Goal: Transaction & Acquisition: Book appointment/travel/reservation

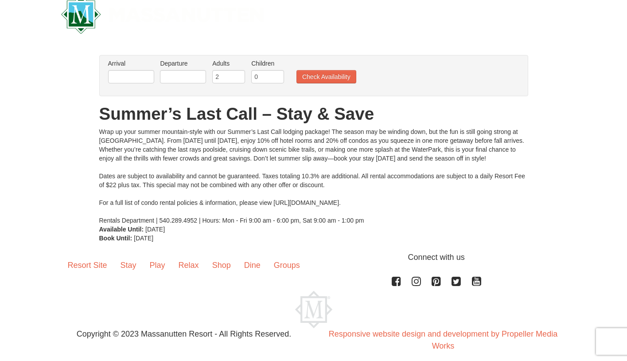
scroll to position [25, 0]
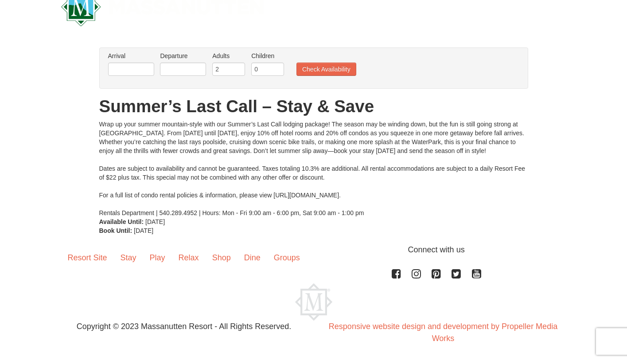
click at [127, 61] on li "Arrival Please format dates MM/DD/YYYY Please format dates MM/DD/YYYY" at bounding box center [131, 65] width 51 height 29
click at [127, 71] on input "text" at bounding box center [131, 68] width 46 height 13
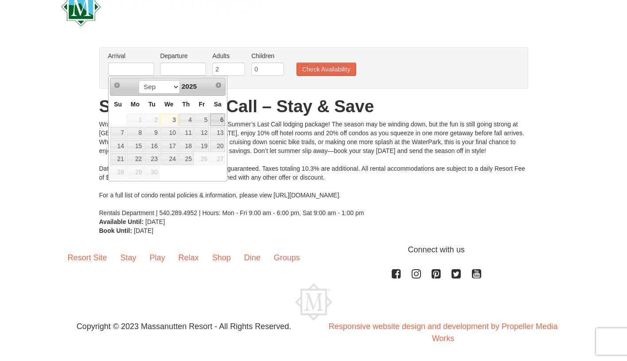
click at [223, 120] on link "6" at bounding box center [217, 119] width 15 height 12
type input "[DATE]"
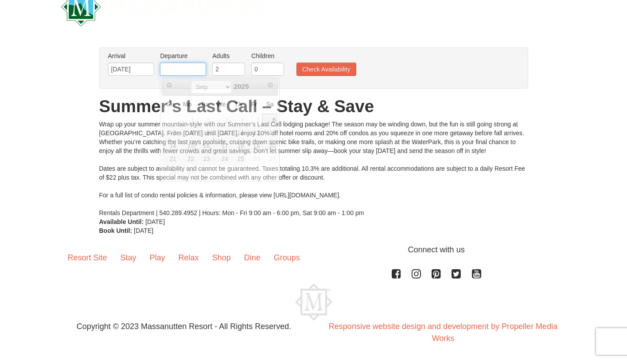
click at [181, 66] on input "text" at bounding box center [183, 68] width 46 height 13
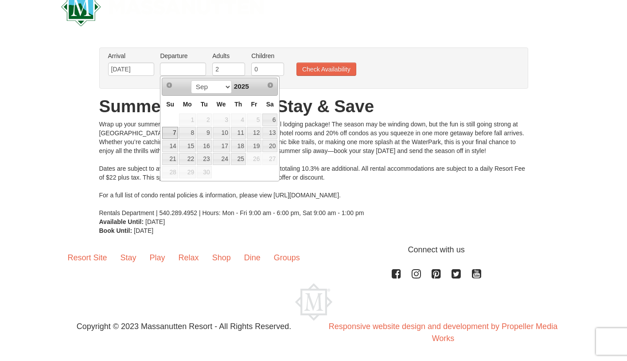
click at [173, 130] on link "7" at bounding box center [170, 133] width 16 height 12
type input "[DATE]"
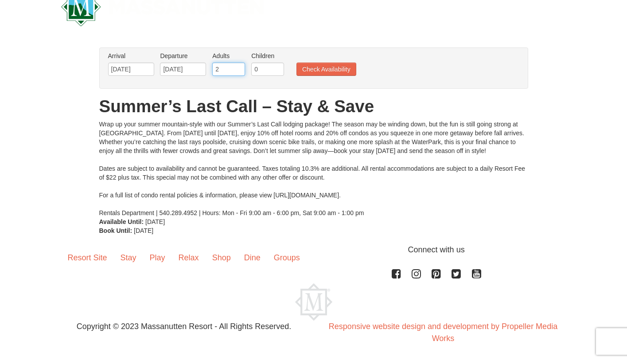
click at [231, 70] on input "2" at bounding box center [228, 68] width 33 height 13
click at [239, 72] on input "1" at bounding box center [228, 68] width 33 height 13
click at [239, 66] on input "2" at bounding box center [228, 68] width 33 height 13
click at [242, 77] on li "Adults Please format dates MM/DD/YYYY 2" at bounding box center [228, 65] width 37 height 29
type input "1"
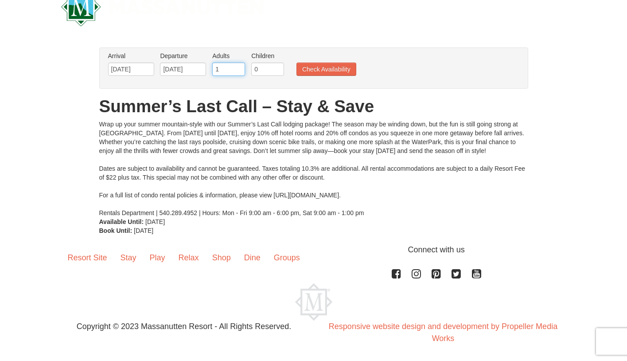
click at [241, 71] on input "1" at bounding box center [228, 68] width 33 height 13
click at [277, 66] on input "1" at bounding box center [267, 68] width 33 height 13
click at [277, 66] on input "2" at bounding box center [267, 68] width 33 height 13
type input "3"
click at [277, 66] on input "3" at bounding box center [267, 68] width 33 height 13
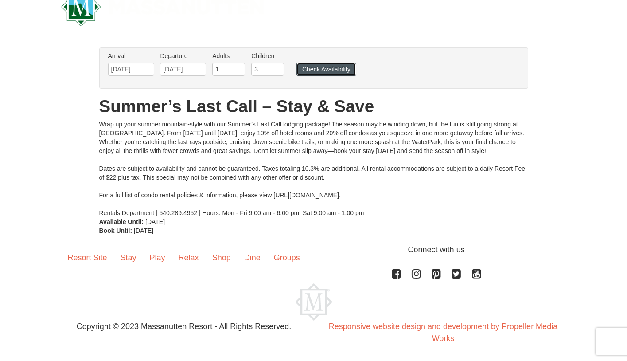
click at [311, 66] on button "Check Availability" at bounding box center [327, 68] width 60 height 13
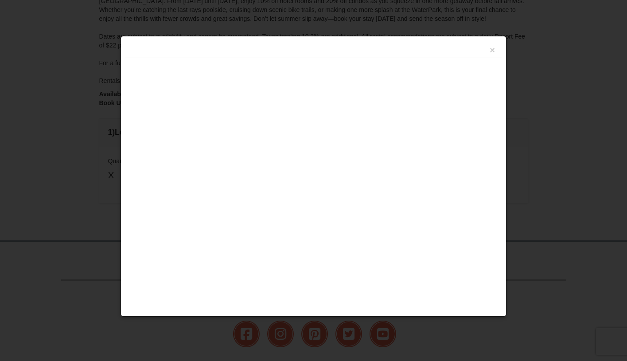
scroll to position [228, 0]
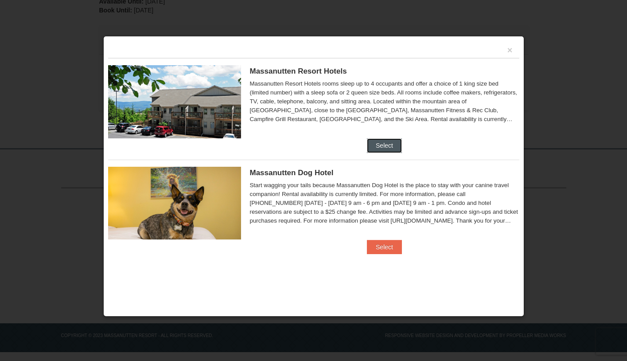
click at [383, 141] on button "Select" at bounding box center [384, 145] width 35 height 14
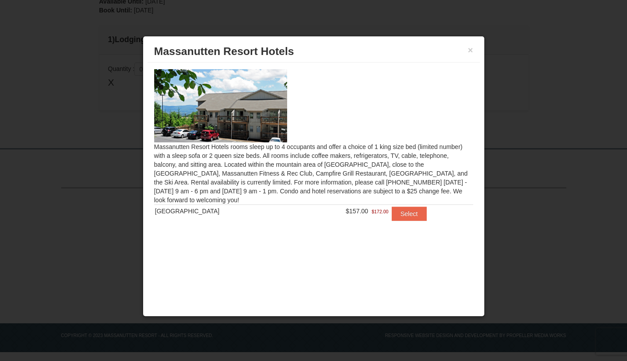
click at [367, 170] on div "Massanutten Resort Hotels rooms sleep up to 4 occupants and offer a choice of 1…" at bounding box center [314, 150] width 332 height 176
click at [406, 213] on button "Select" at bounding box center [409, 214] width 35 height 14
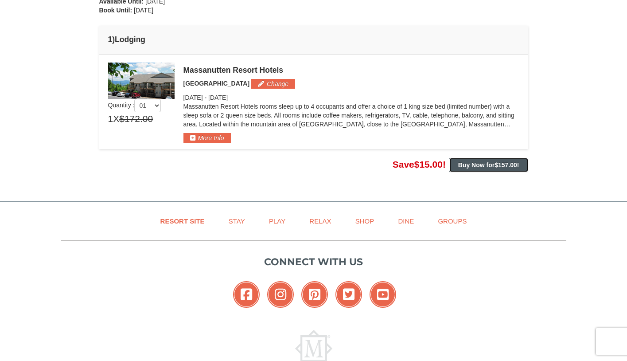
click at [462, 167] on strong "Buy Now for $157.00 !" at bounding box center [488, 164] width 61 height 7
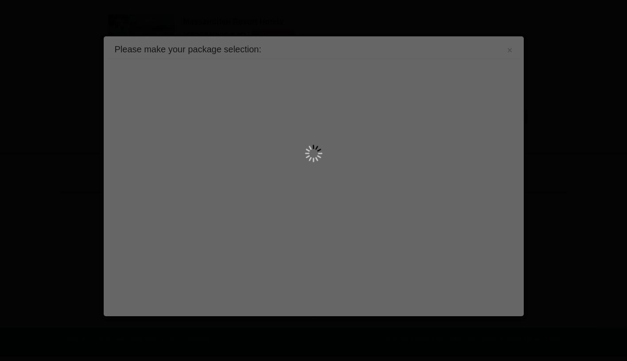
scroll to position [281, 0]
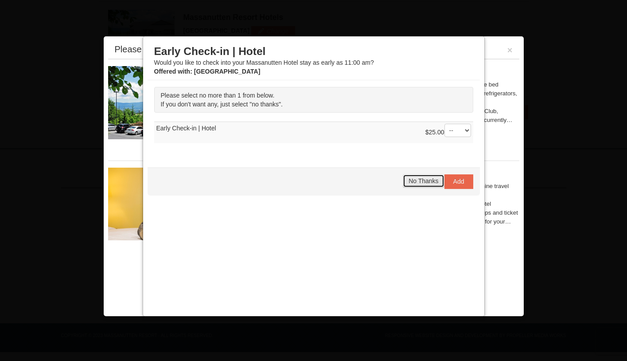
click at [435, 179] on span "No Thanks" at bounding box center [424, 180] width 30 height 7
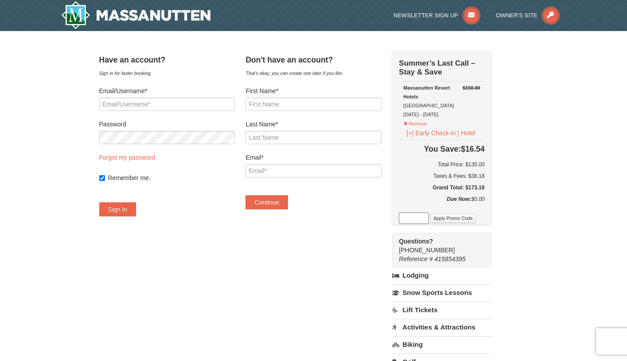
click at [530, 131] on div "× Have an account? Sign in for faster booking. Email/Username* Password Forgot …" at bounding box center [313, 266] width 447 height 453
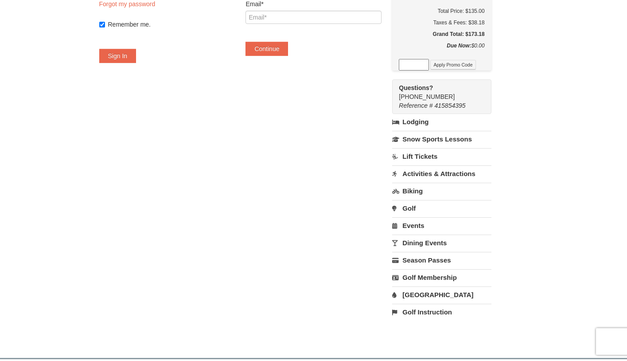
scroll to position [160, 0]
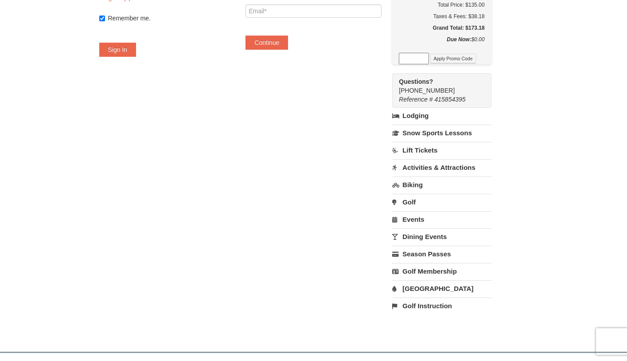
click at [434, 285] on link "Water Park" at bounding box center [441, 288] width 99 height 16
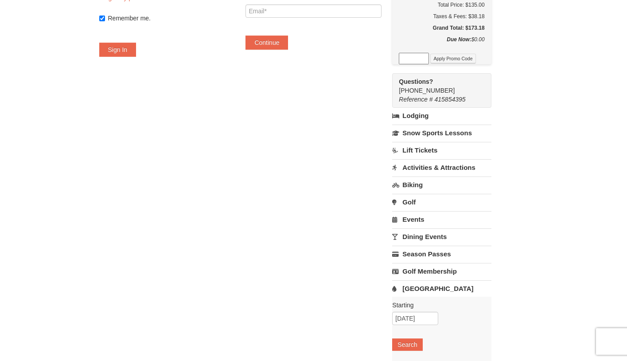
click at [523, 276] on div "Have an account? Sign in for faster booking. Email/Username* Password Forgot my…" at bounding box center [313, 139] width 429 height 496
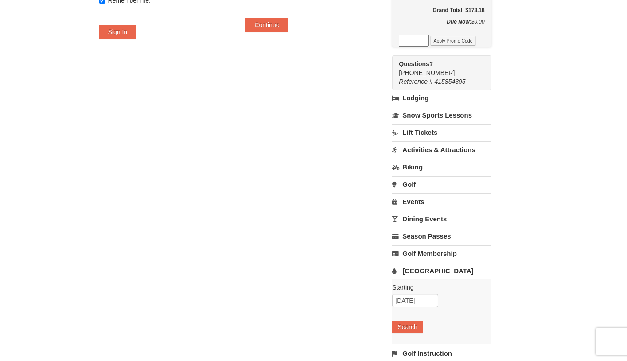
scroll to position [195, 0]
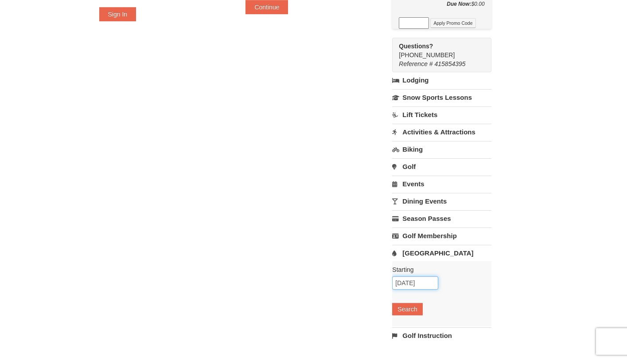
click at [438, 283] on input "09/03/2025" at bounding box center [415, 282] width 46 height 13
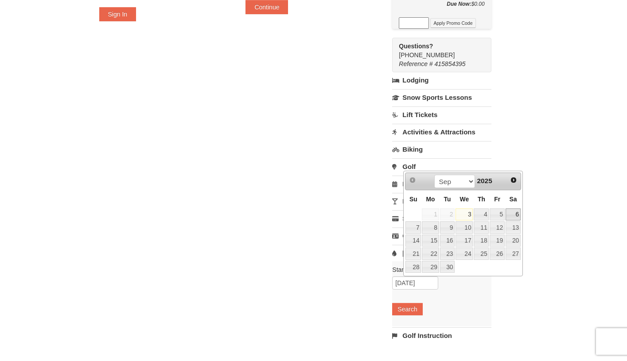
click at [512, 217] on link "6" at bounding box center [513, 214] width 15 height 12
type input "[DATE]"
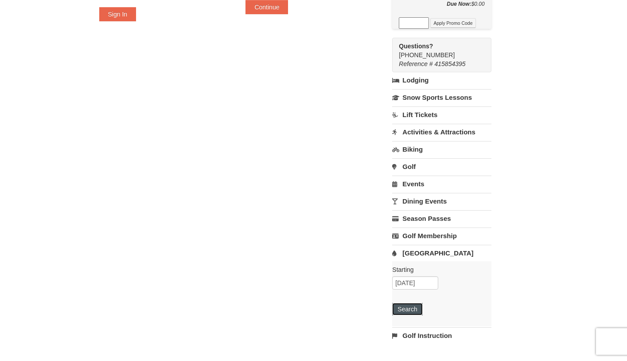
click at [417, 309] on button "Search" at bounding box center [407, 309] width 30 height 12
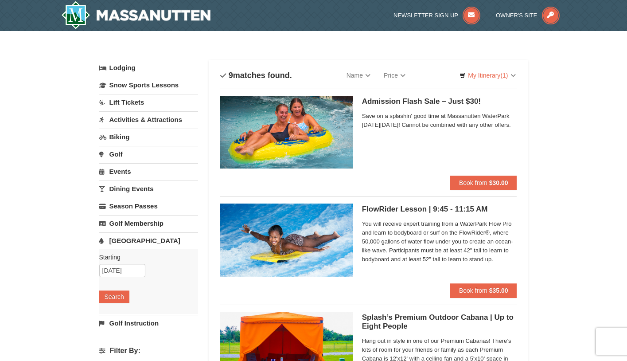
click at [481, 178] on button "Book from $30.00" at bounding box center [483, 183] width 67 height 14
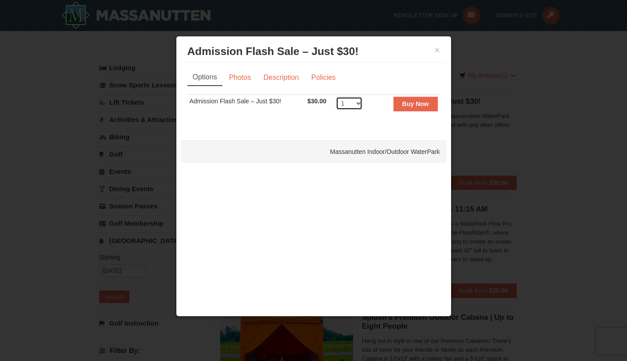
click at [342, 101] on select "1 2 3 4 5 6 7 8 9 10 11 12 13 14 15 16 17 18 19 20 21 22 23 24 25 26 27 28 29 3…" at bounding box center [349, 103] width 27 height 13
select select "4"
click at [410, 102] on strong "Buy Now" at bounding box center [415, 103] width 27 height 7
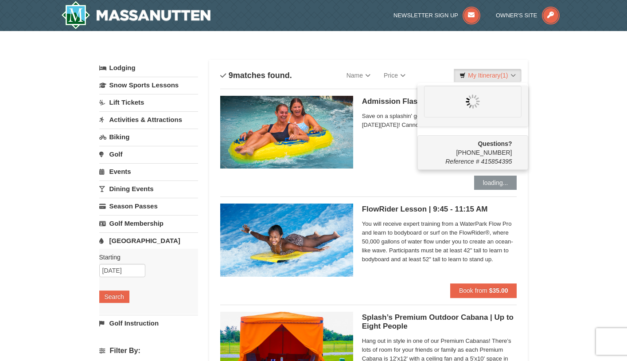
drag, startPoint x: 221, startPoint y: 20, endPoint x: 129, endPoint y: 15, distance: 92.8
click at [129, 15] on div at bounding box center [163, 15] width 216 height 31
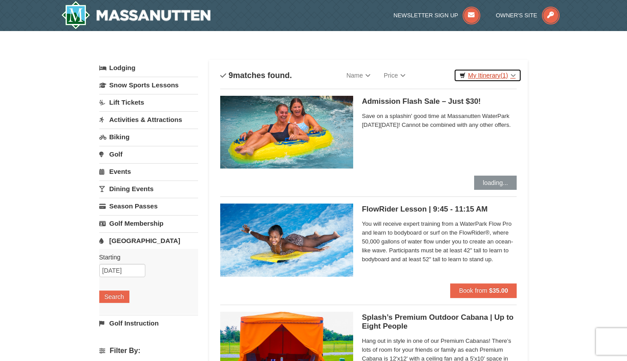
click at [492, 74] on link "My Itinerary (1)" at bounding box center [487, 75] width 67 height 13
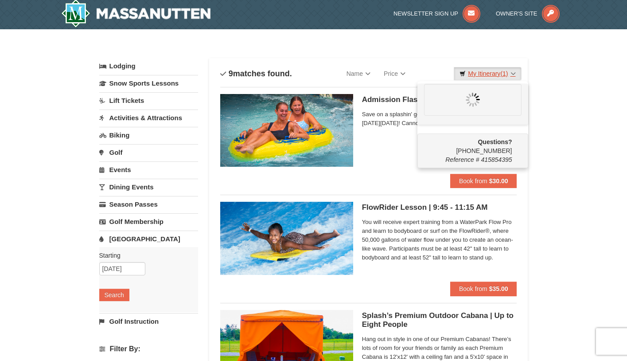
scroll to position [3, 0]
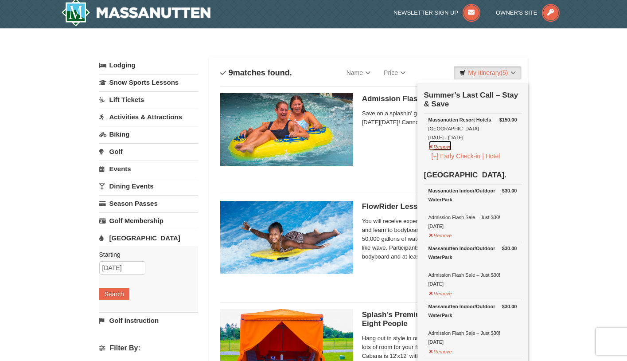
click at [441, 146] on button "Remove" at bounding box center [441, 145] width 24 height 11
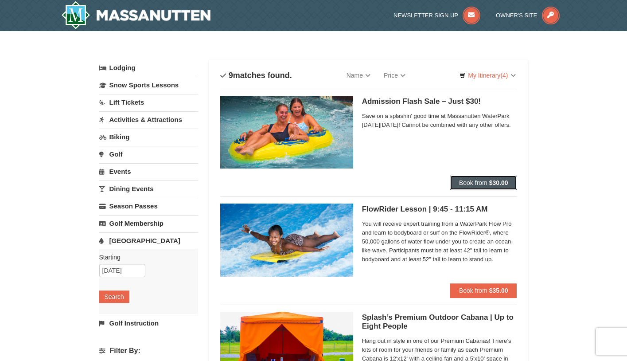
click at [481, 182] on span "Book from" at bounding box center [473, 182] width 28 height 7
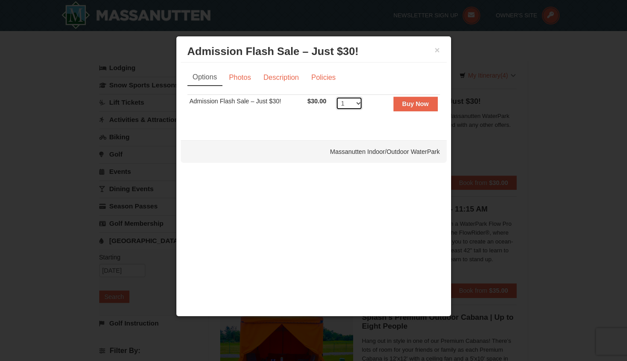
click at [343, 104] on select "1 2 3 4 5 6 7 8 9 10 11 12 13 14 15 16 17 18 19 20 21 22 23 24 25 26 27 28 29 3…" at bounding box center [349, 103] width 27 height 13
select select "4"
click at [410, 105] on strong "Buy Now" at bounding box center [415, 103] width 27 height 7
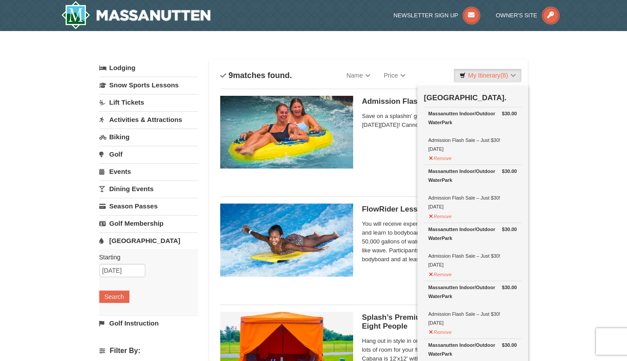
scroll to position [3, 0]
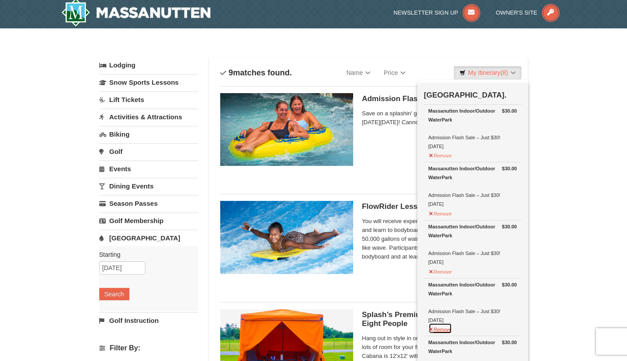
click at [440, 329] on button "Remove" at bounding box center [441, 328] width 24 height 11
click at [440, 328] on button "Remove" at bounding box center [441, 328] width 24 height 11
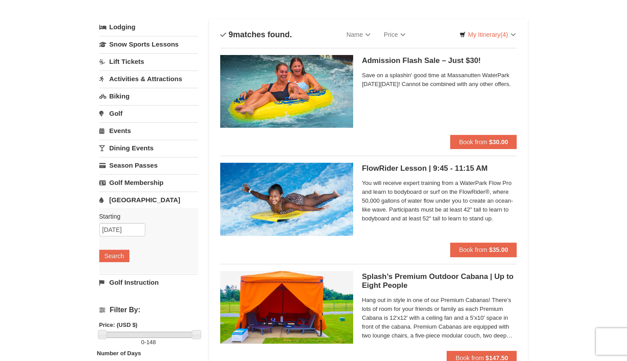
scroll to position [0, 0]
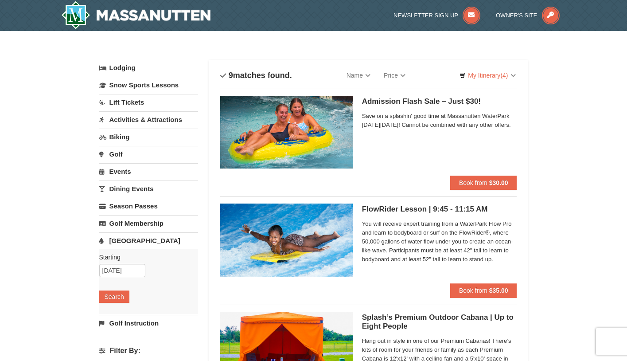
click at [497, 75] on link "My Itinerary (4)" at bounding box center [487, 75] width 67 height 13
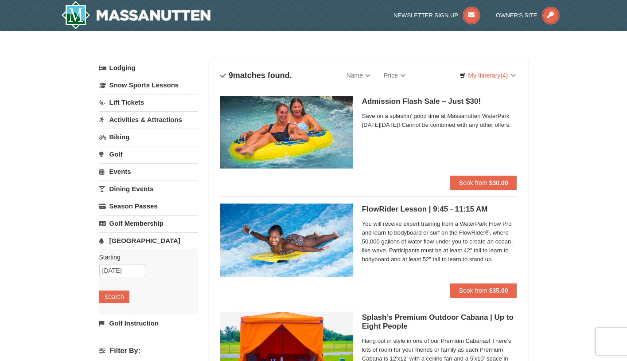
drag, startPoint x: 221, startPoint y: 16, endPoint x: 139, endPoint y: 17, distance: 82.0
click at [139, 17] on div at bounding box center [163, 15] width 216 height 31
